Goal: Task Accomplishment & Management: Use online tool/utility

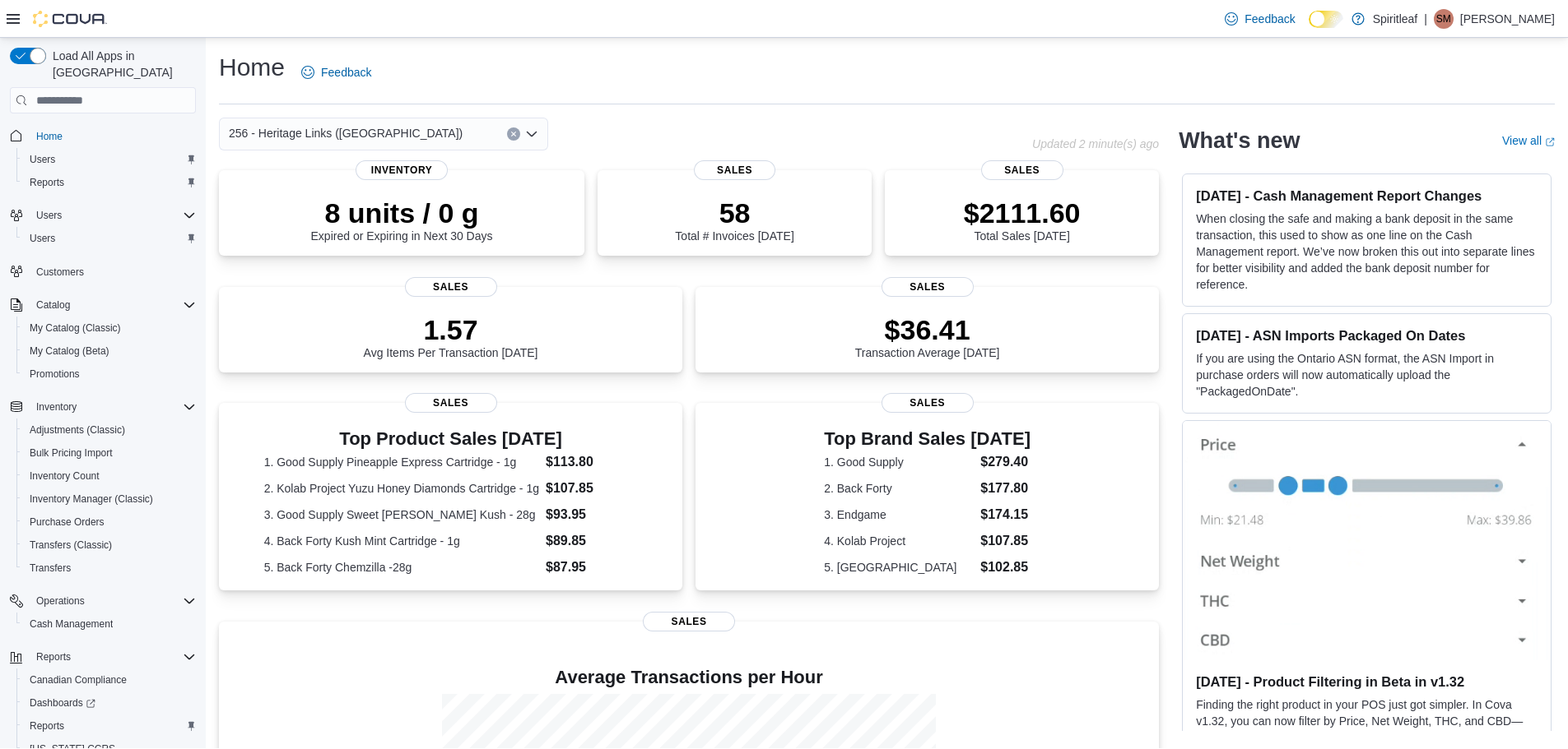
scroll to position [33, 0]
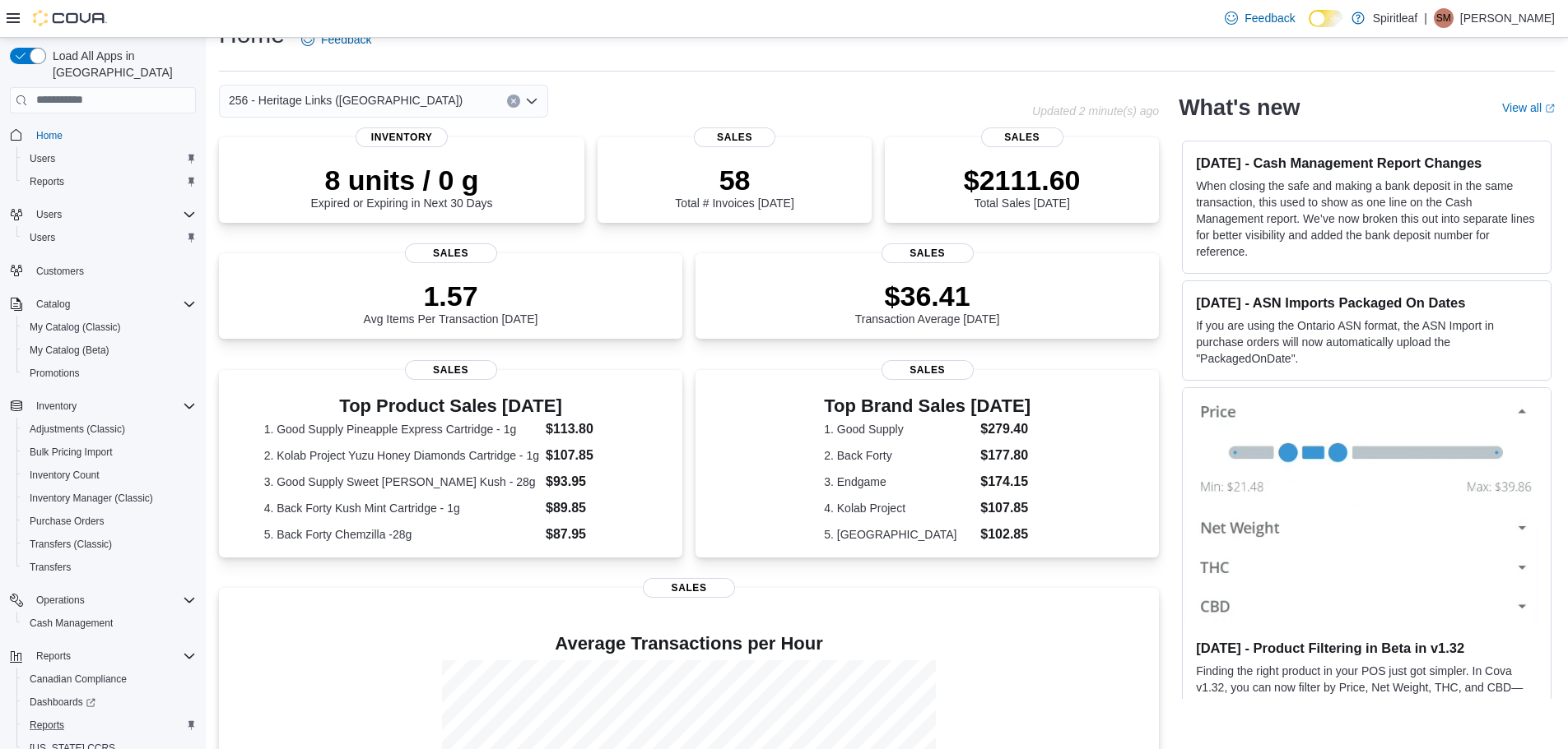
click at [90, 715] on div "Reports" at bounding box center [110, 725] width 173 height 20
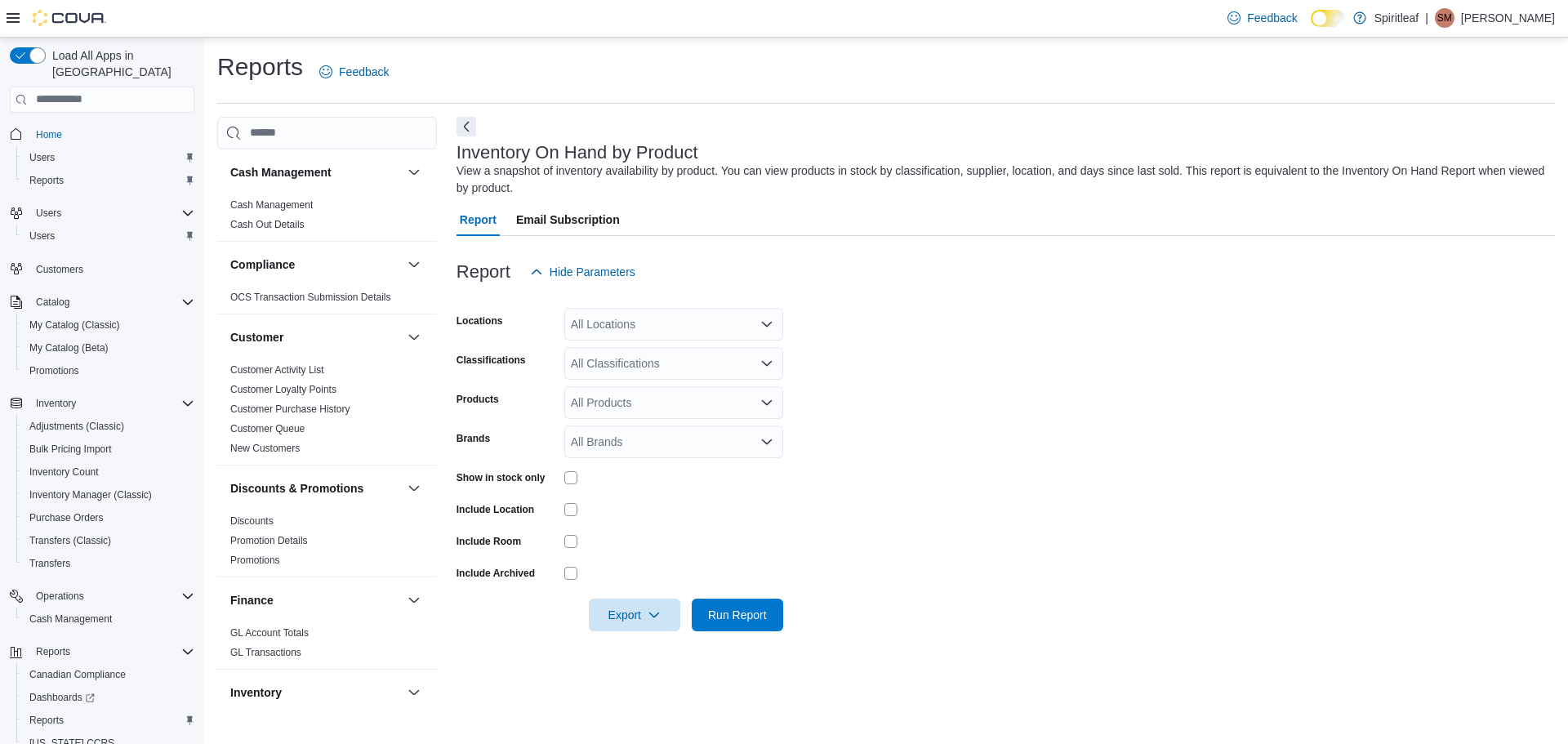
click at [635, 329] on div "All Locations" at bounding box center [673, 324] width 218 height 33
type input "***"
click at [672, 342] on button "270 - MacEwan ([GEOGRAPHIC_DATA])" at bounding box center [673, 352] width 218 height 23
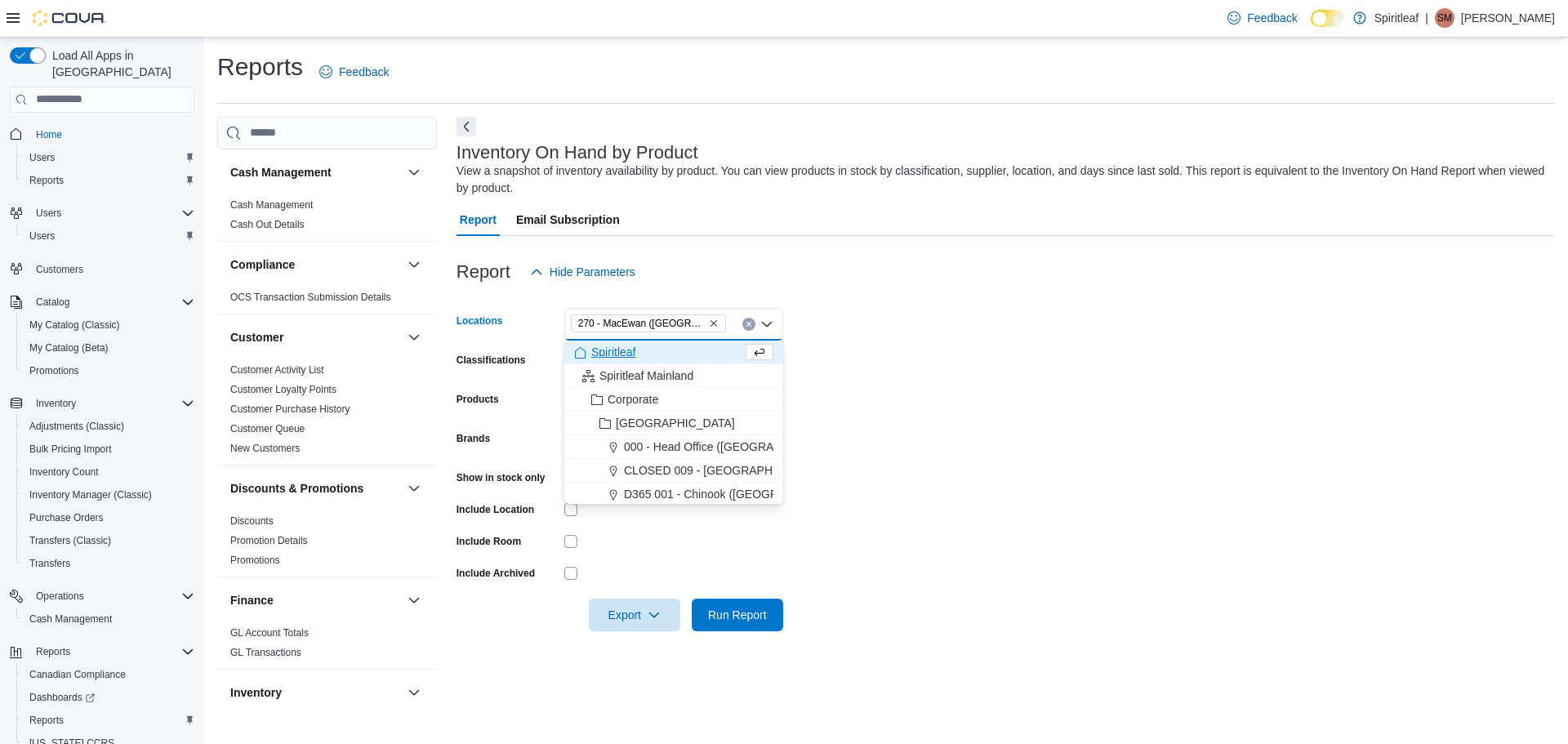
click at [909, 383] on form "Locations 270 - [GEOGRAPHIC_DATA] ([GEOGRAPHIC_DATA]) Combo box. Selected. 270 …" at bounding box center [1006, 459] width 1099 height 343
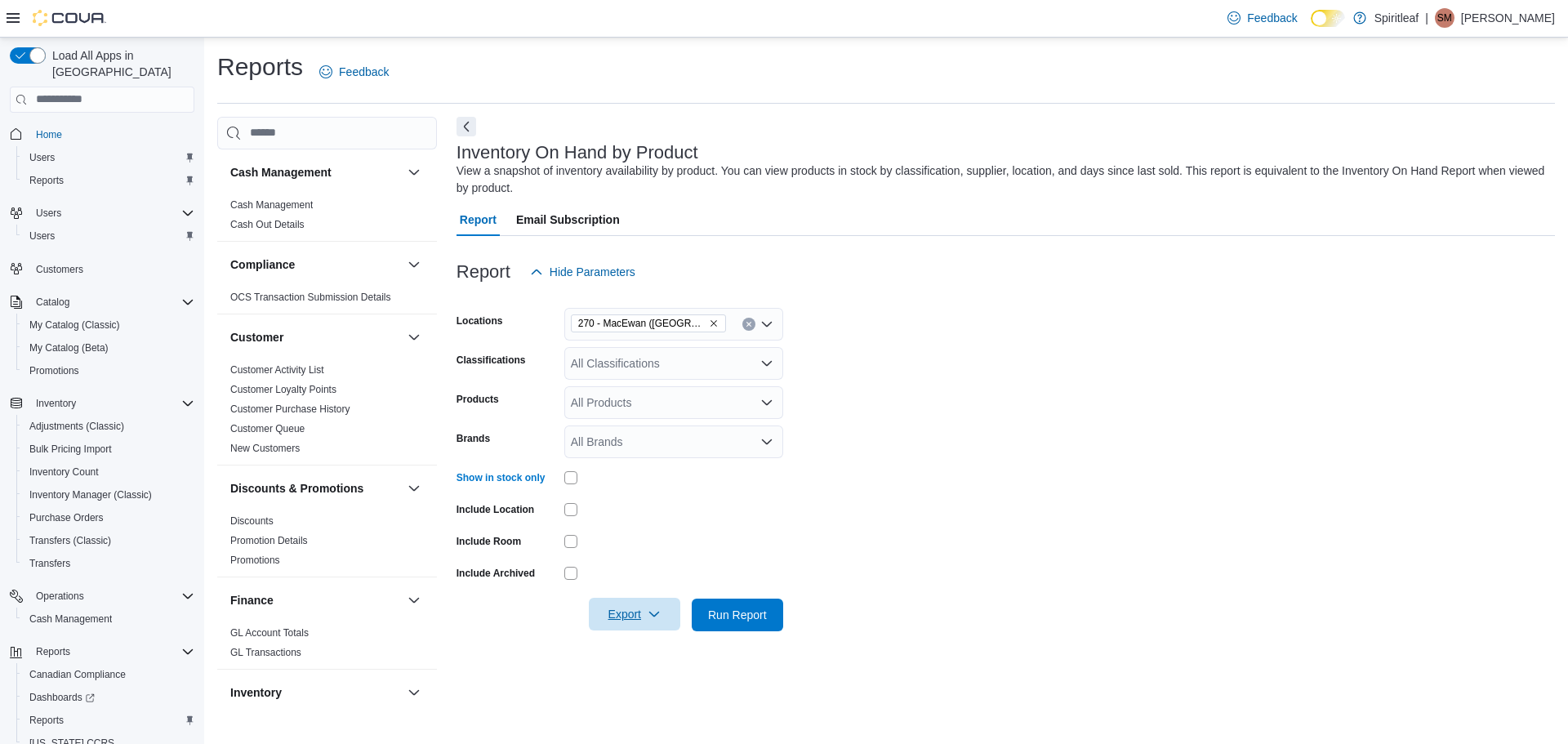
click at [638, 604] on span "Export" at bounding box center [634, 614] width 72 height 33
click at [627, 511] on span "Export to Excel" at bounding box center [637, 517] width 73 height 13
click at [722, 319] on div "270 - MacEwan ([GEOGRAPHIC_DATA])" at bounding box center [673, 324] width 218 height 33
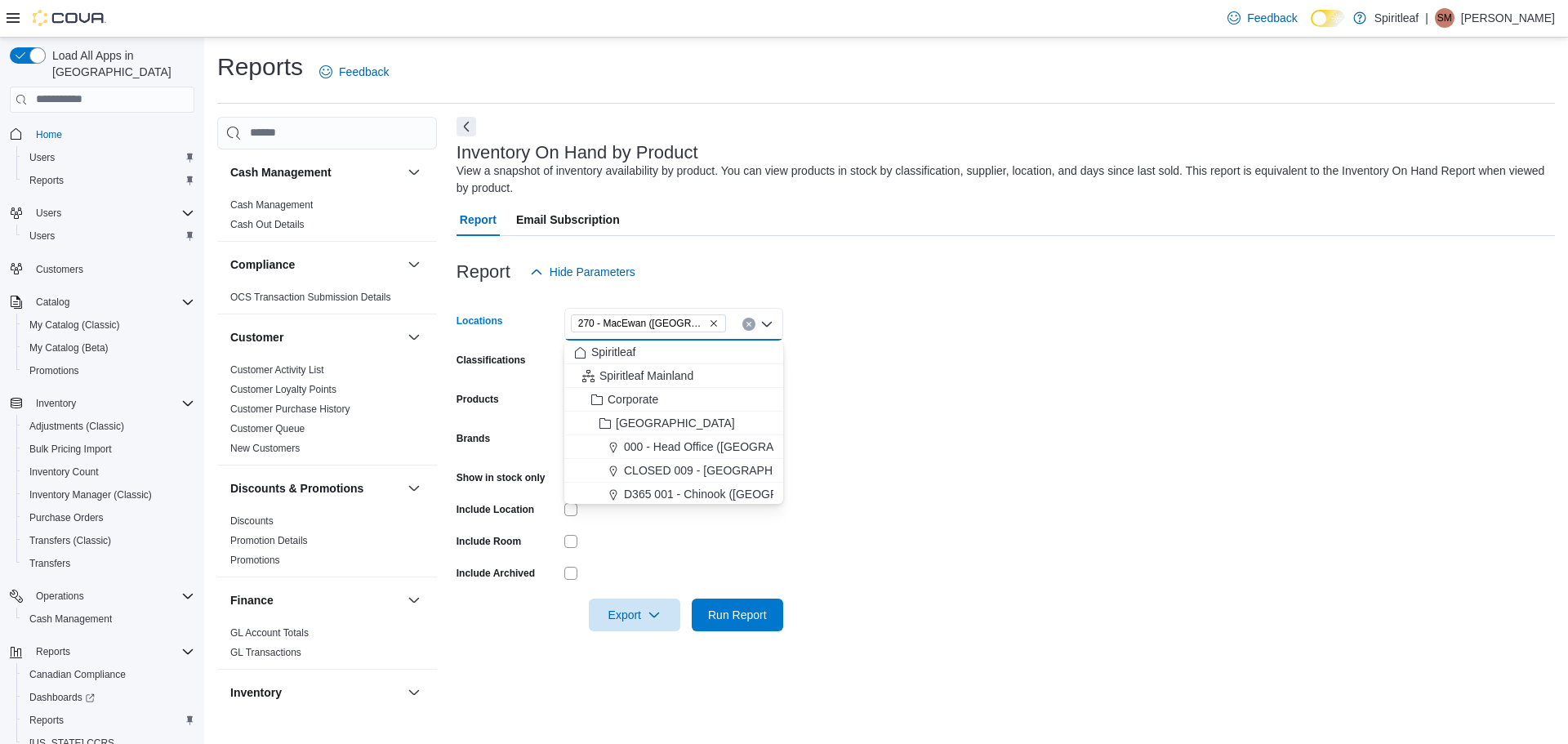
click at [711, 320] on icon "Remove 270 - MacEwan (Edmonton) from selection in this group" at bounding box center [714, 324] width 10 height 10
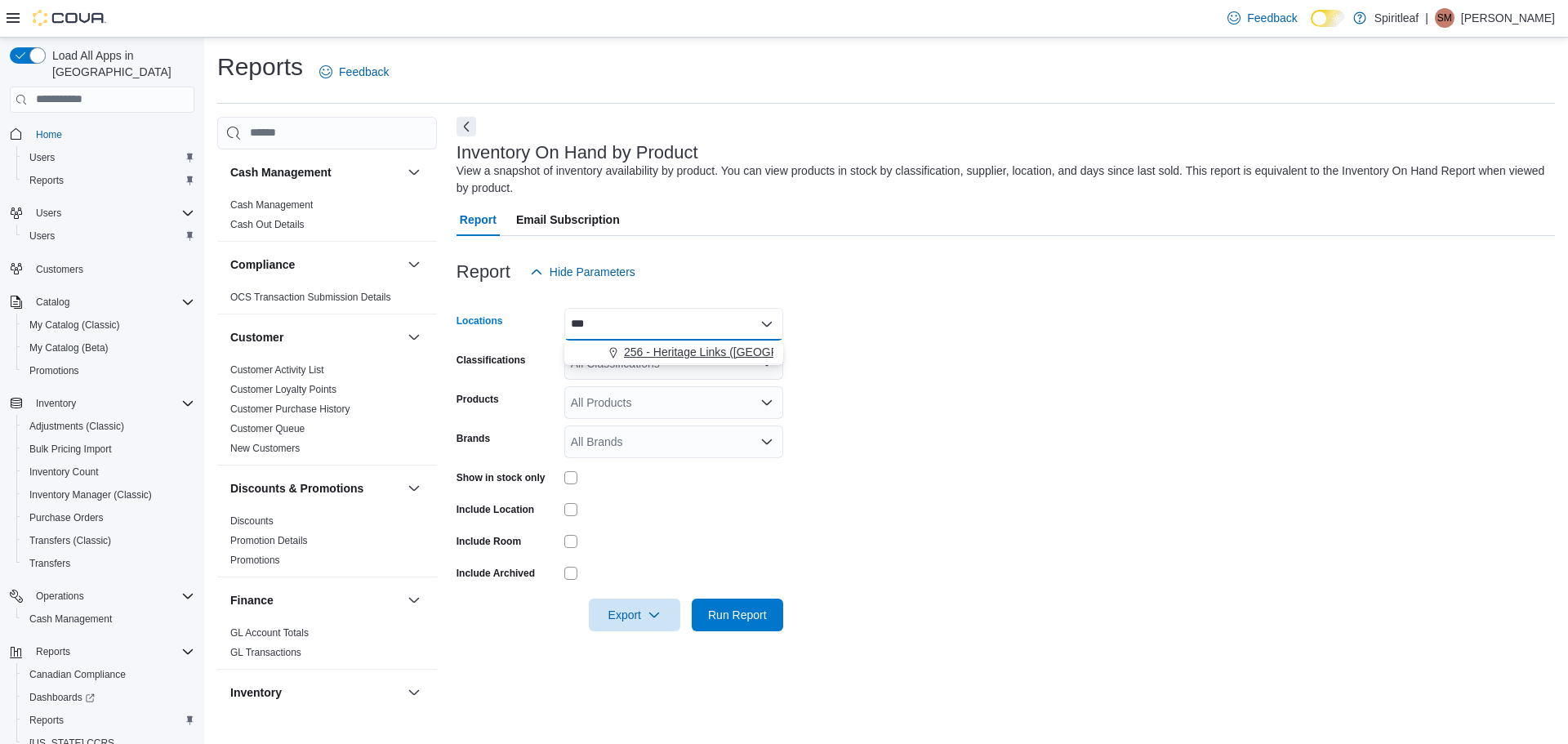
type input "***"
click at [710, 352] on span "256 - Heritage Links ([GEOGRAPHIC_DATA])" at bounding box center [740, 352] width 232 height 17
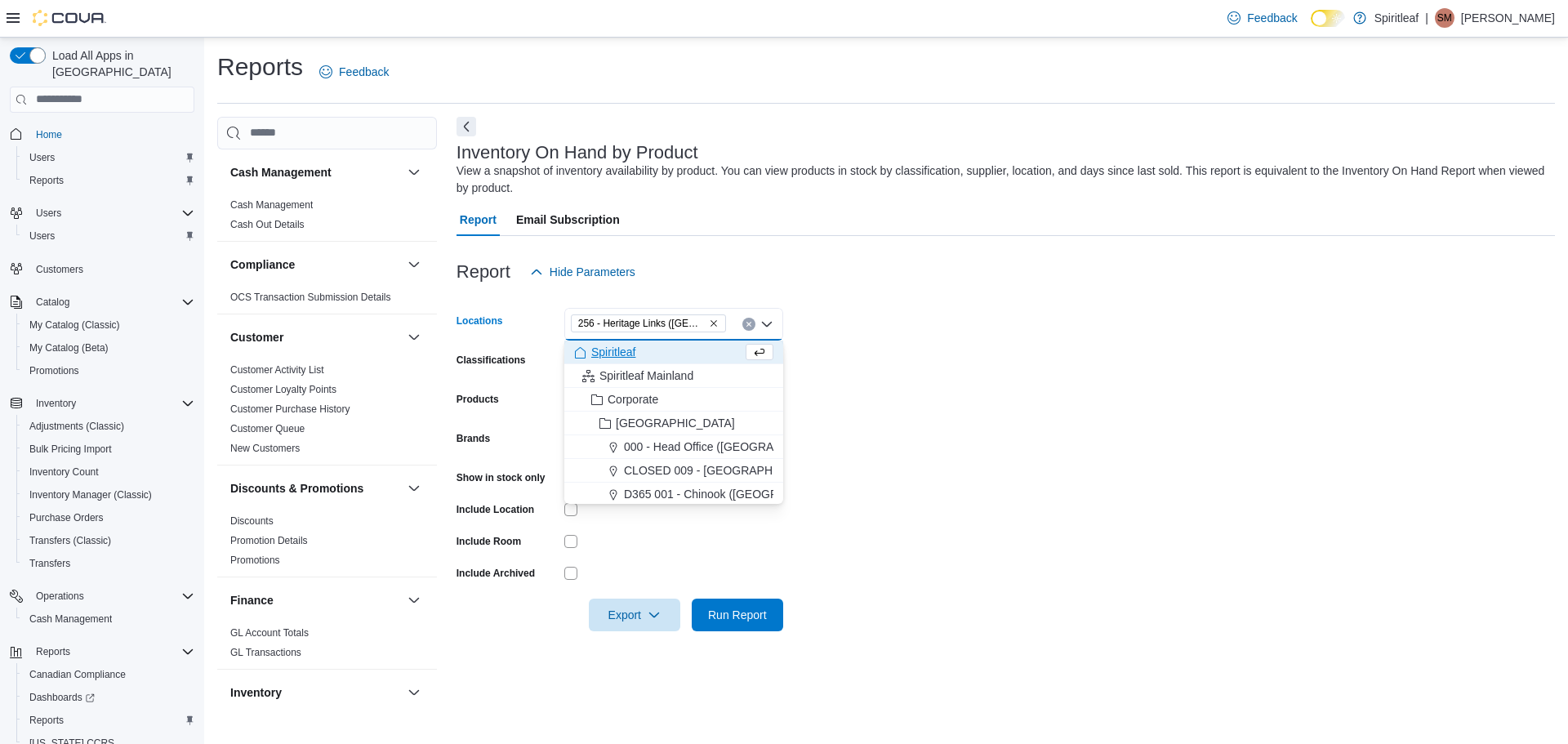
click at [745, 538] on div at bounding box center [673, 542] width 218 height 13
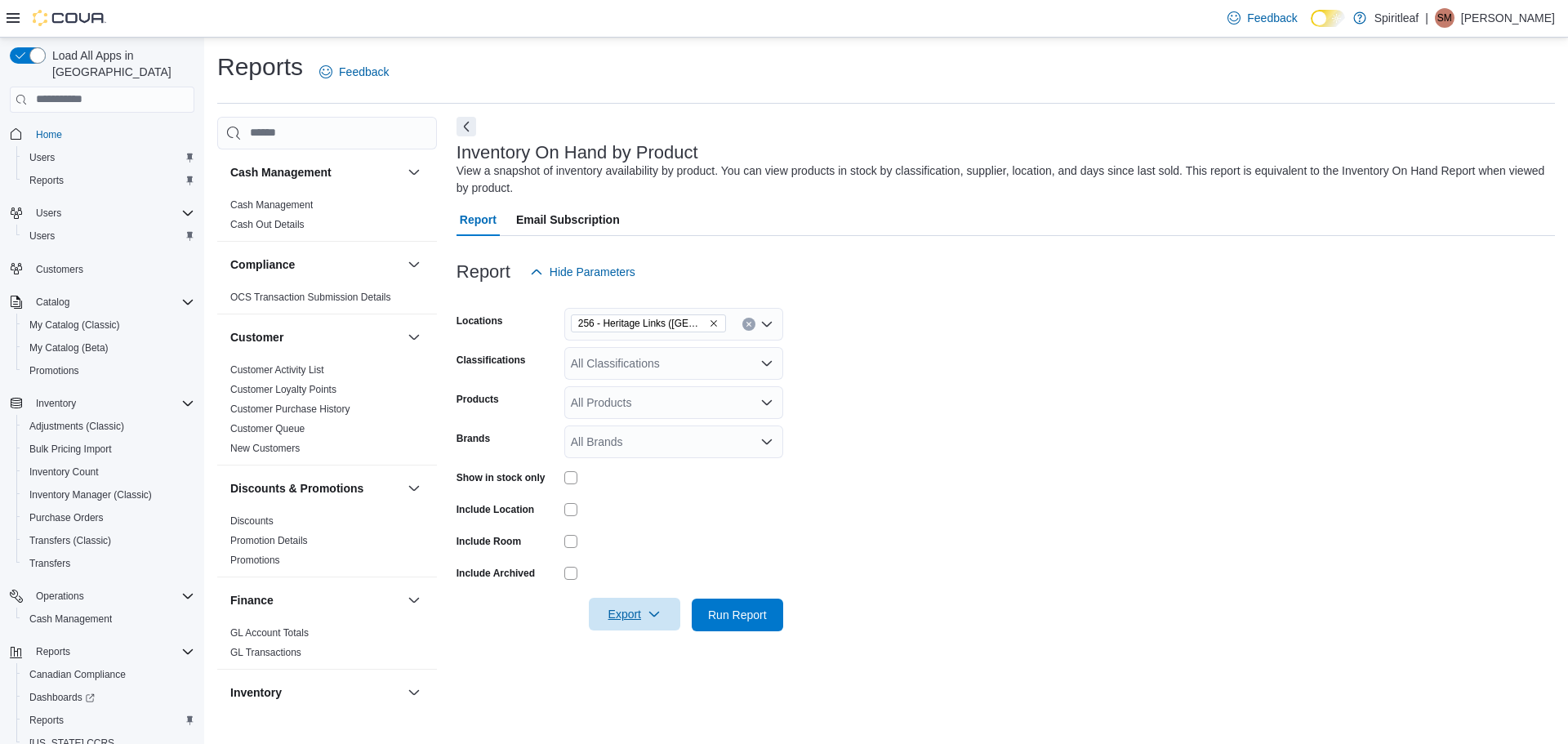
click at [642, 630] on span "Export" at bounding box center [634, 614] width 72 height 33
click at [663, 512] on span "Export to Excel" at bounding box center [637, 517] width 73 height 13
